Goal: Task Accomplishment & Management: Manage account settings

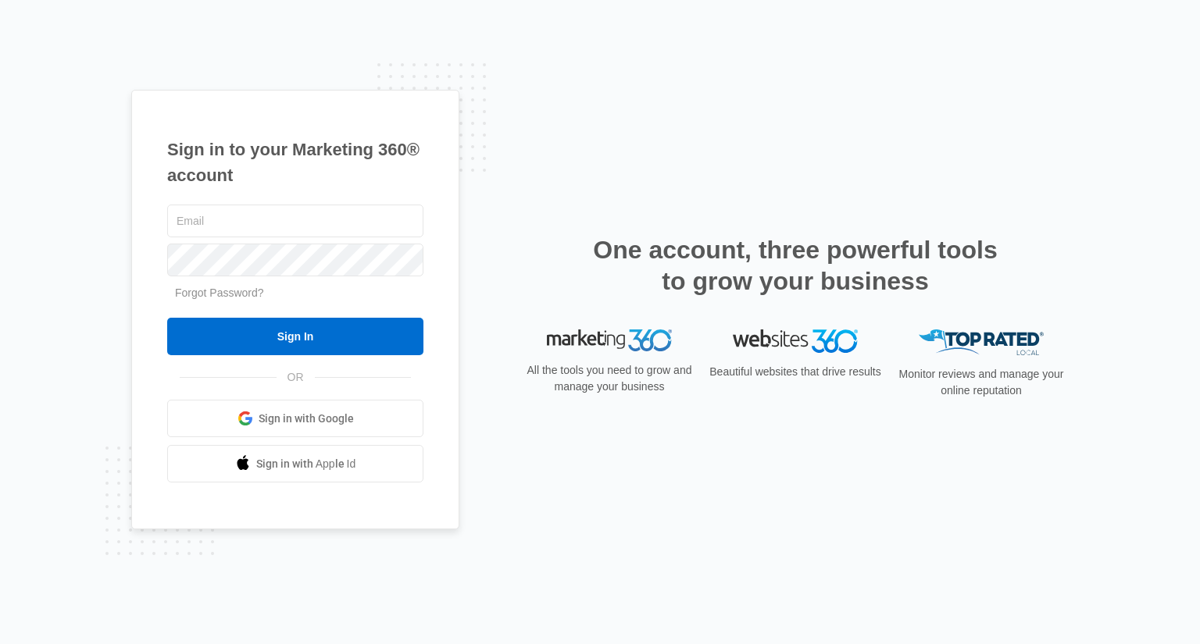
type input "[EMAIL_ADDRESS][DOMAIN_NAME]"
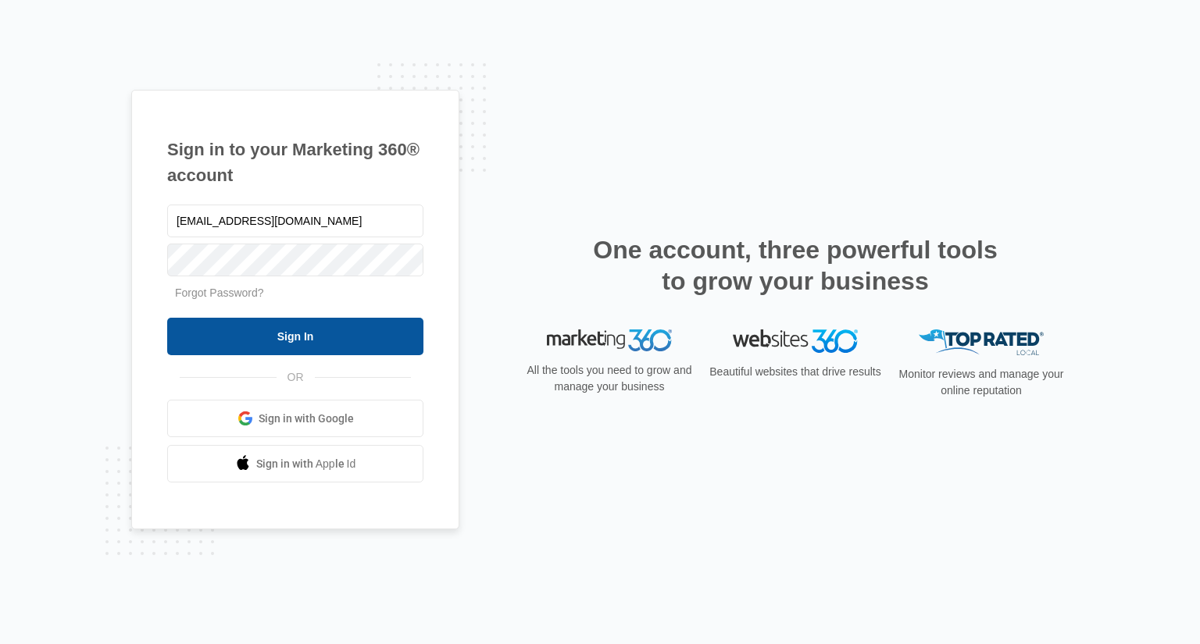
click at [285, 334] on input "Sign In" at bounding box center [295, 336] width 256 height 37
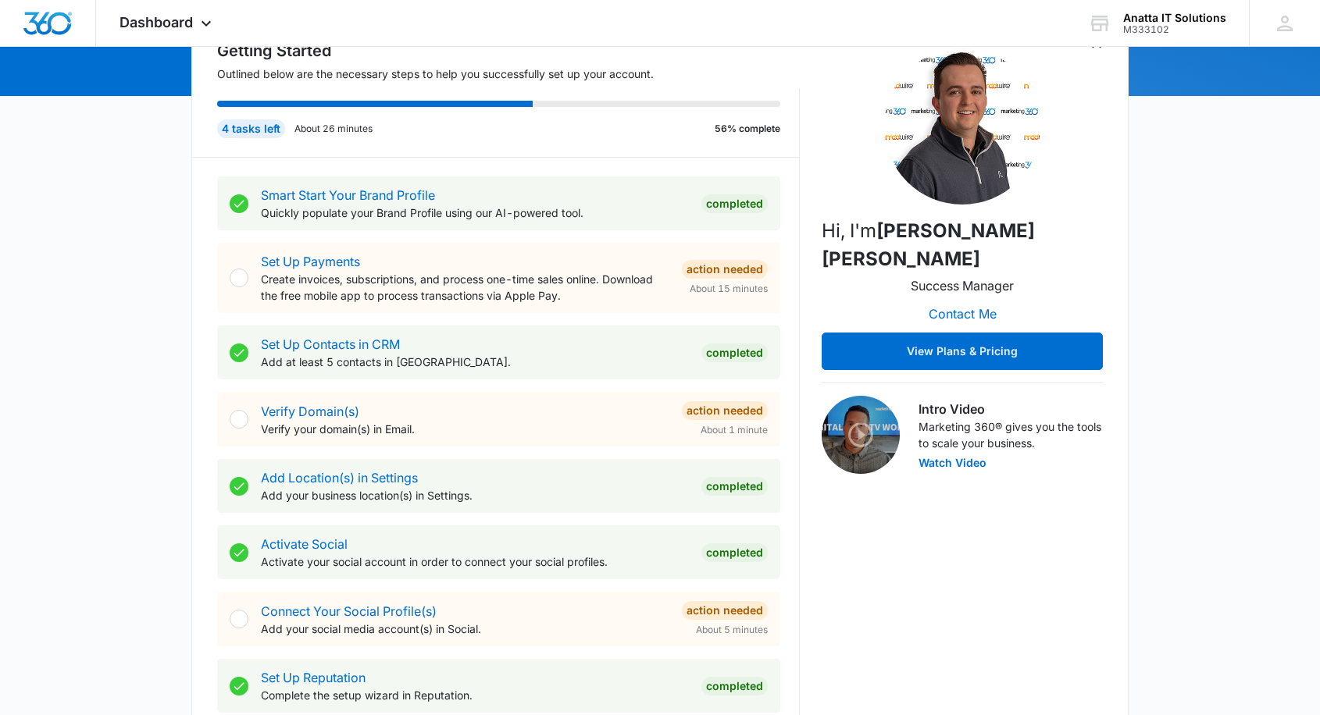
scroll to position [184, 0]
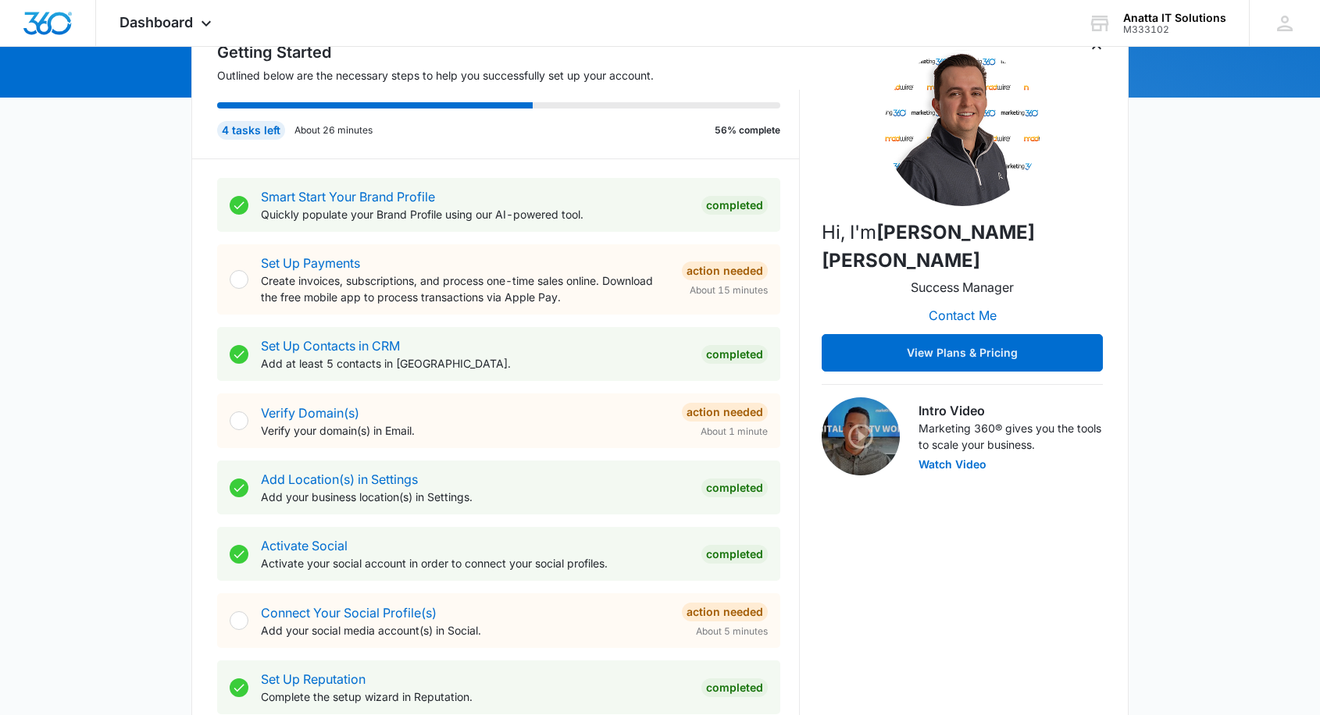
click at [233, 278] on div at bounding box center [239, 279] width 19 height 19
click at [317, 260] on link "Set Up Payments" at bounding box center [310, 263] width 99 height 16
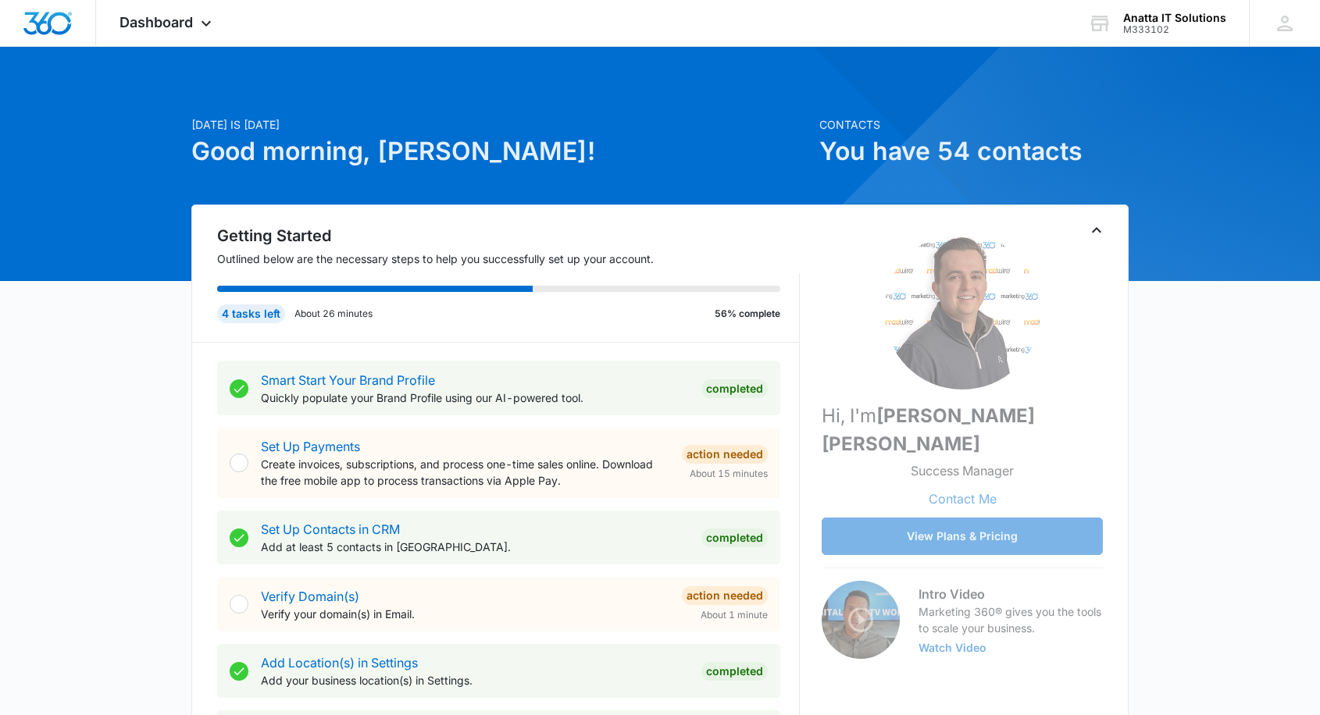
click at [239, 609] on div at bounding box center [239, 604] width 19 height 19
click at [285, 592] on link "Verify Domain(s)" at bounding box center [310, 597] width 98 height 16
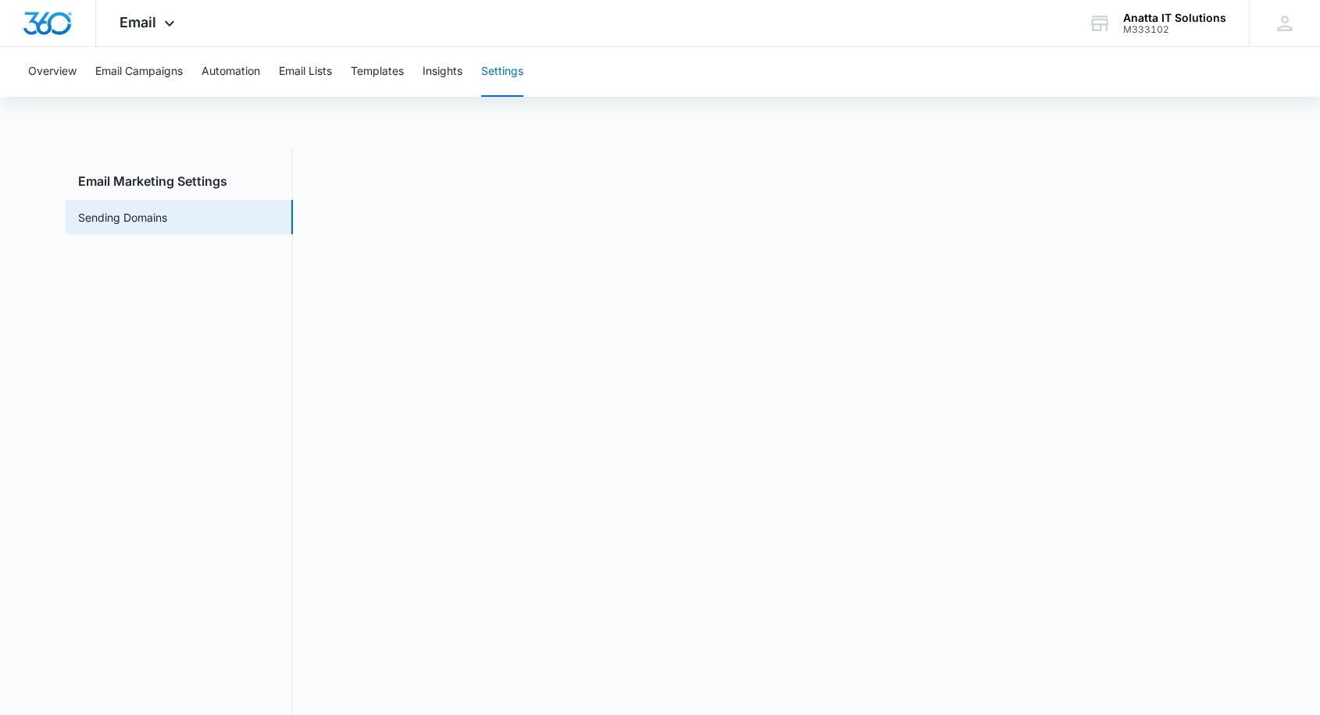
click at [221, 369] on nav "Email Marketing Settings Sending Domains" at bounding box center [179, 439] width 227 height 584
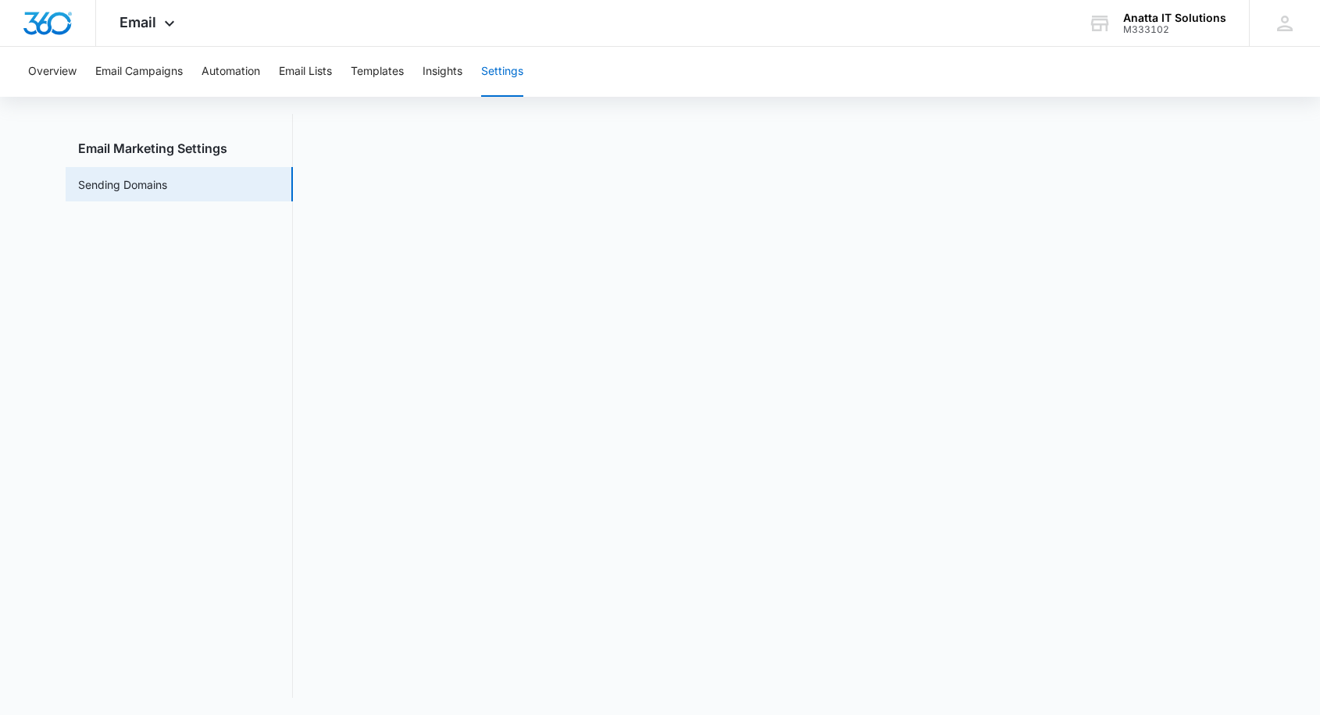
scroll to position [34, 0]
click at [94, 380] on nav "Email Marketing Settings Sending Domains" at bounding box center [179, 405] width 227 height 584
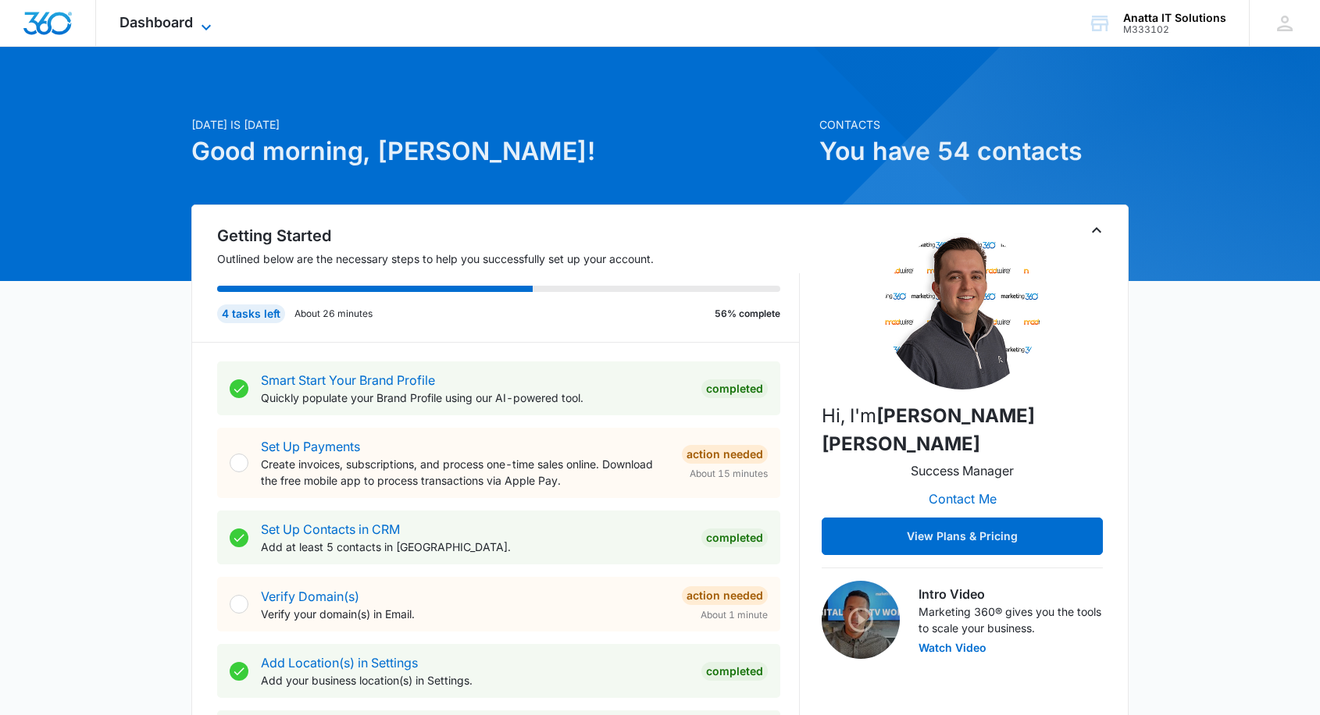
click at [202, 20] on icon at bounding box center [206, 27] width 19 height 19
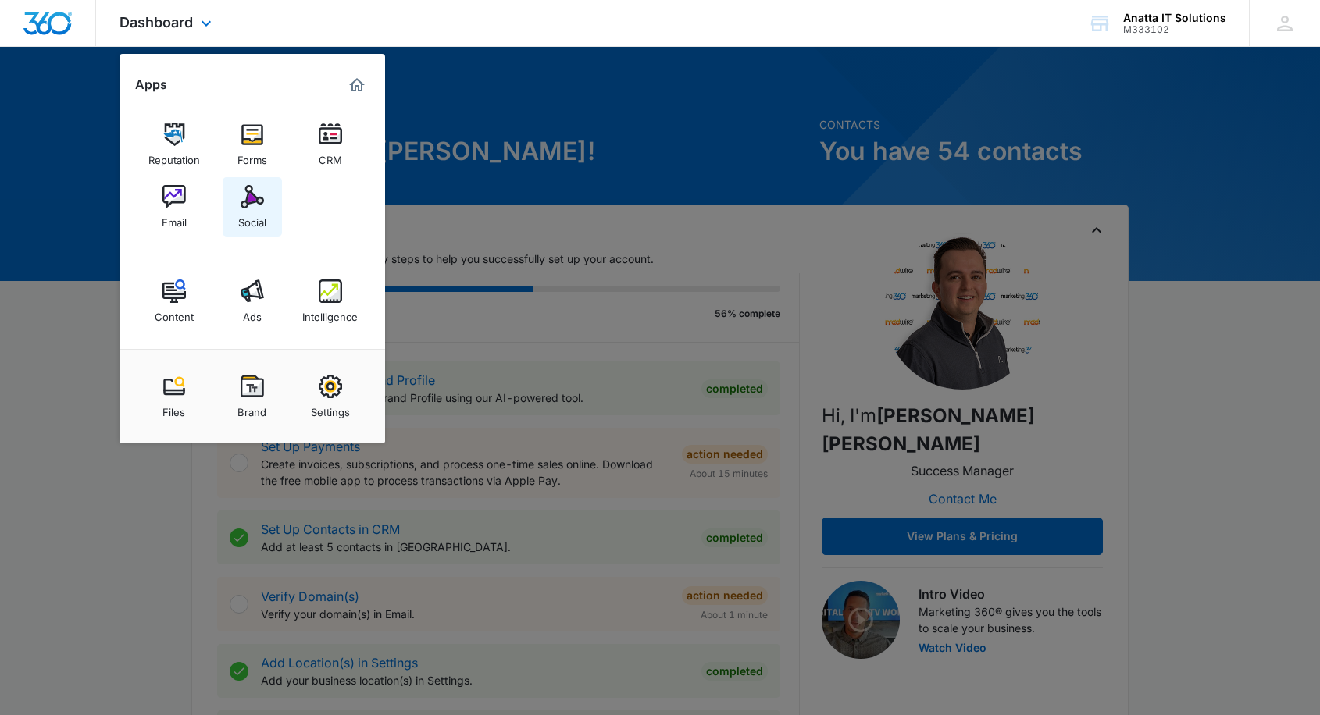
click at [239, 219] on div "Social" at bounding box center [252, 219] width 28 height 20
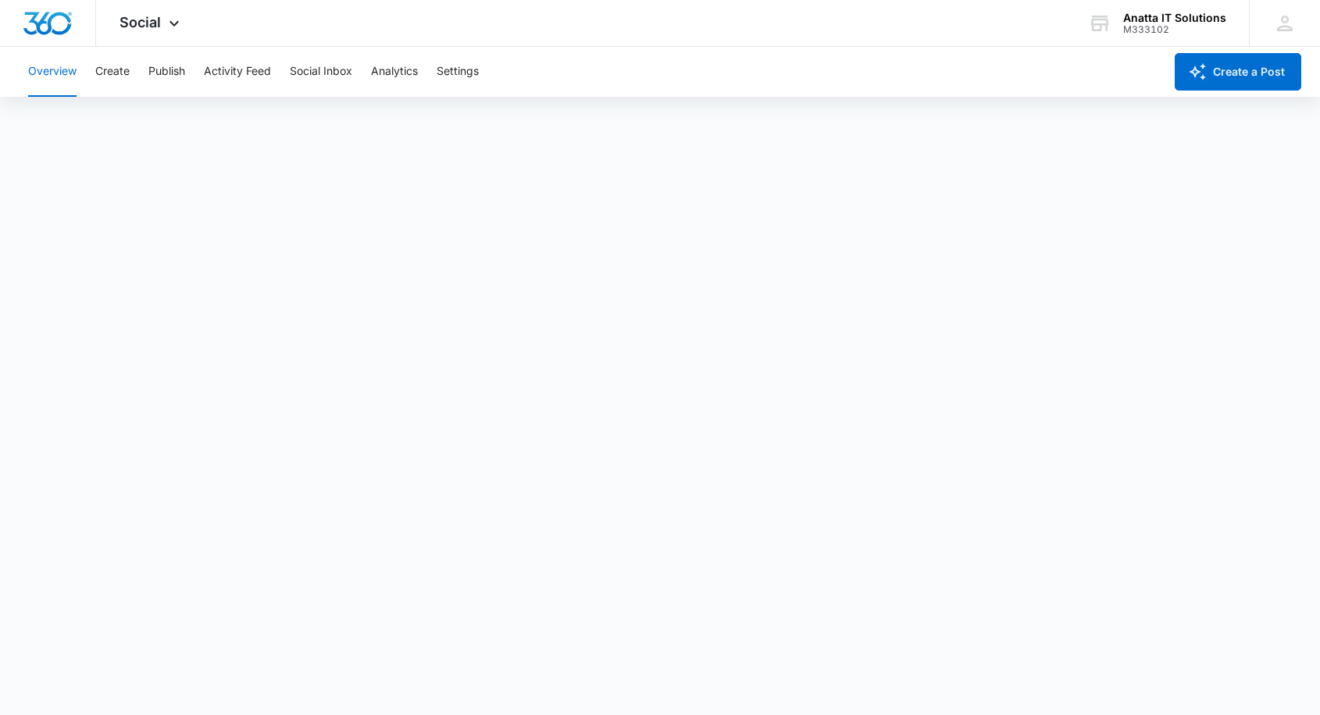
scroll to position [5, 0]
click at [1139, 27] on div "M333102" at bounding box center [1174, 29] width 103 height 11
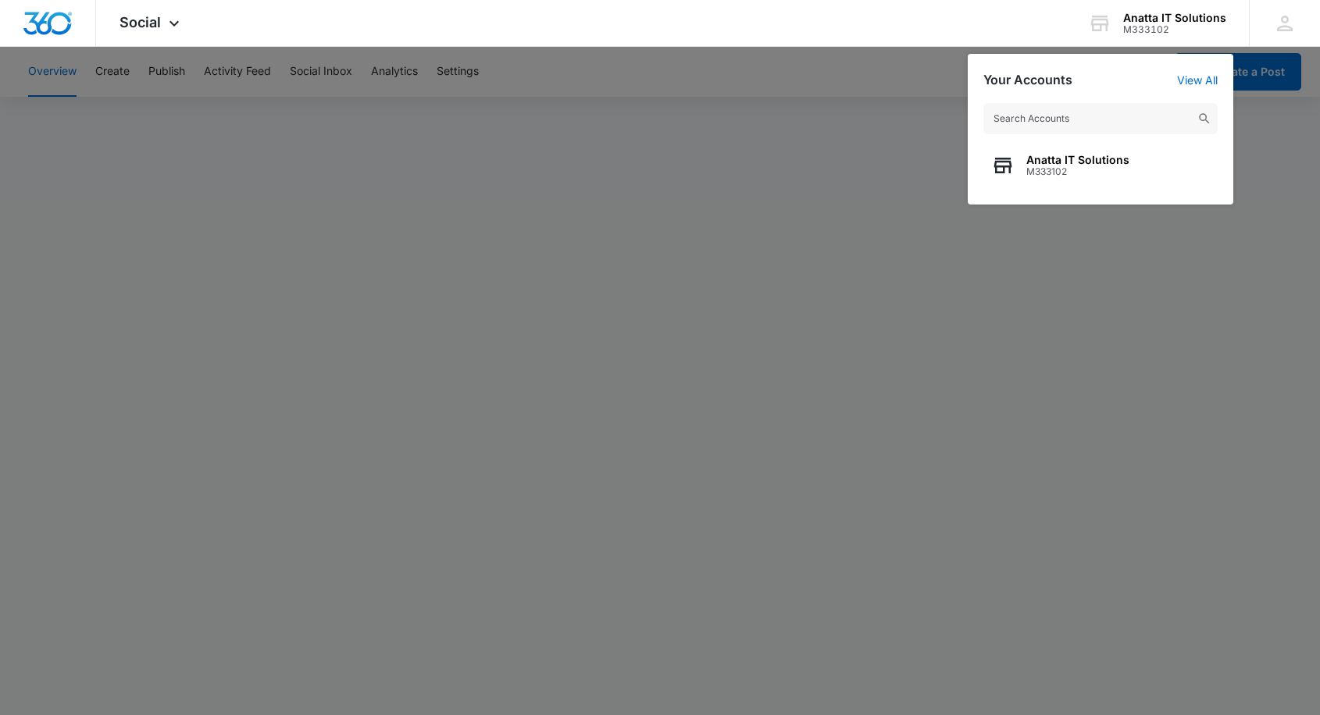
click at [1258, 349] on div at bounding box center [660, 357] width 1320 height 715
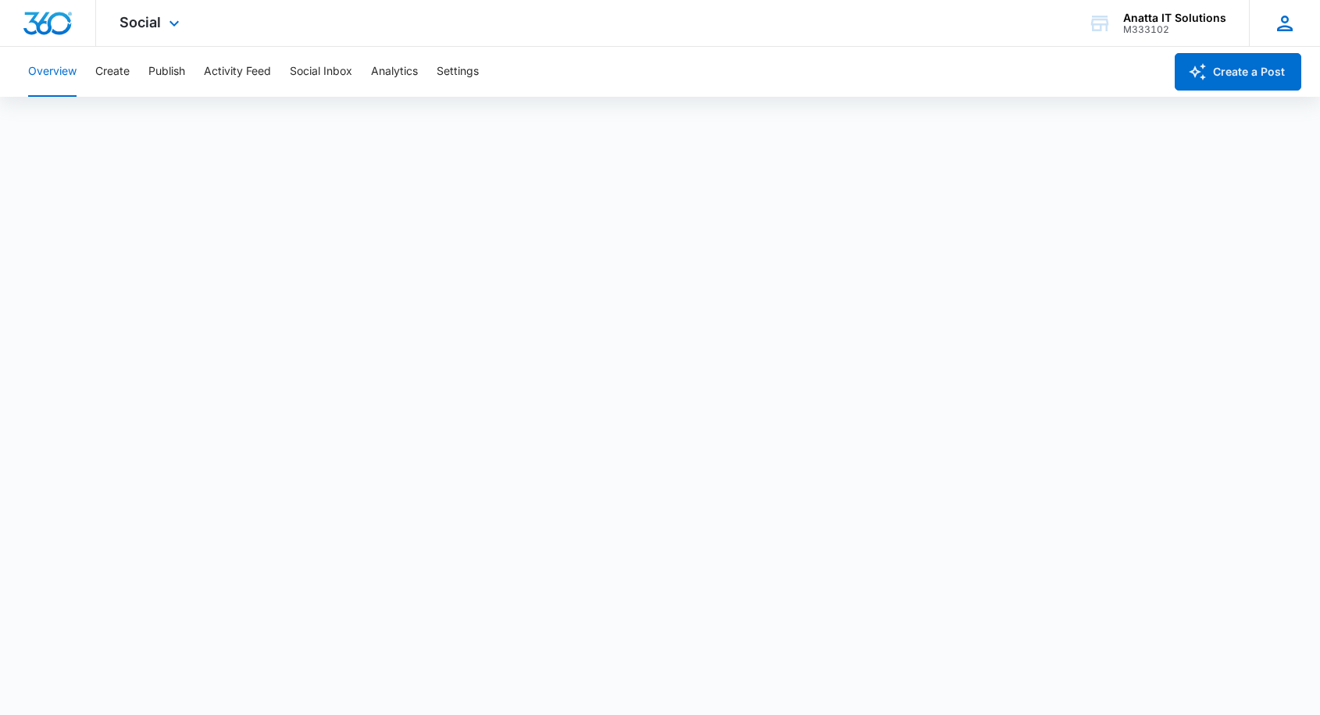
click at [1291, 29] on icon at bounding box center [1285, 24] width 16 height 16
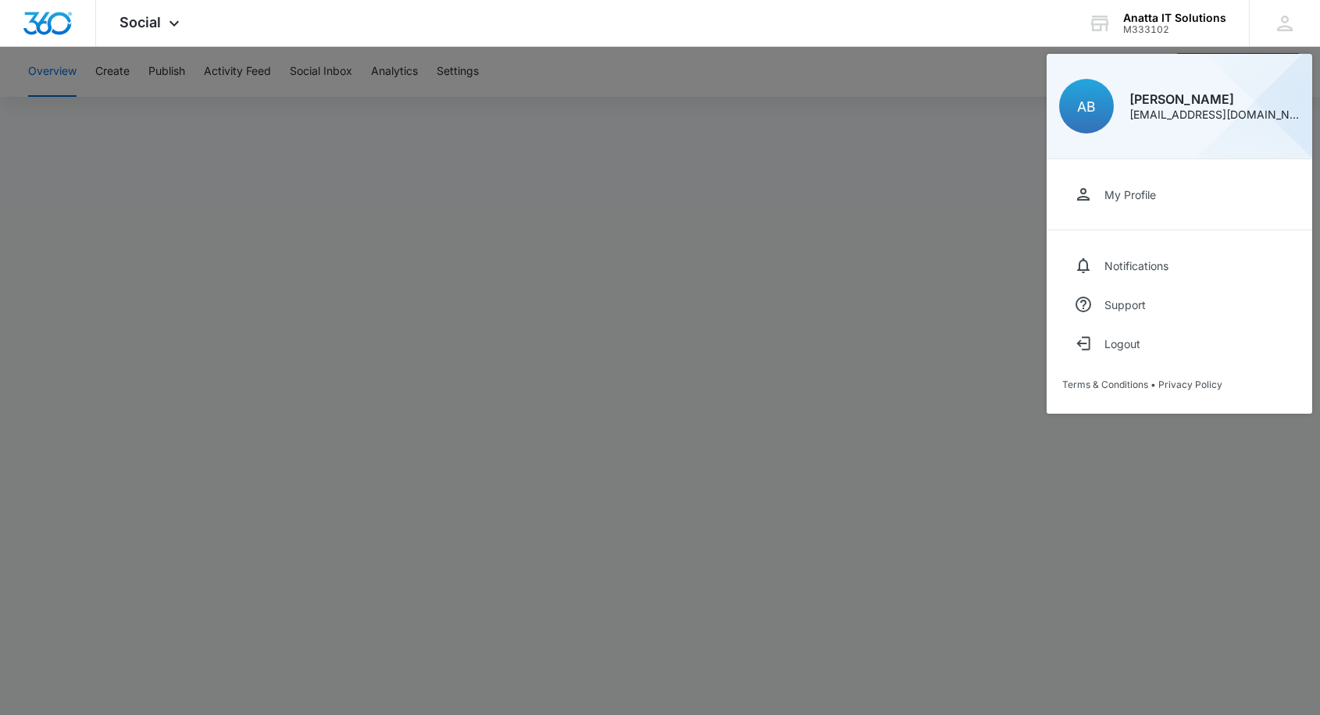
click at [1229, 455] on div at bounding box center [660, 357] width 1320 height 715
